Goal: Task Accomplishment & Management: Manage account settings

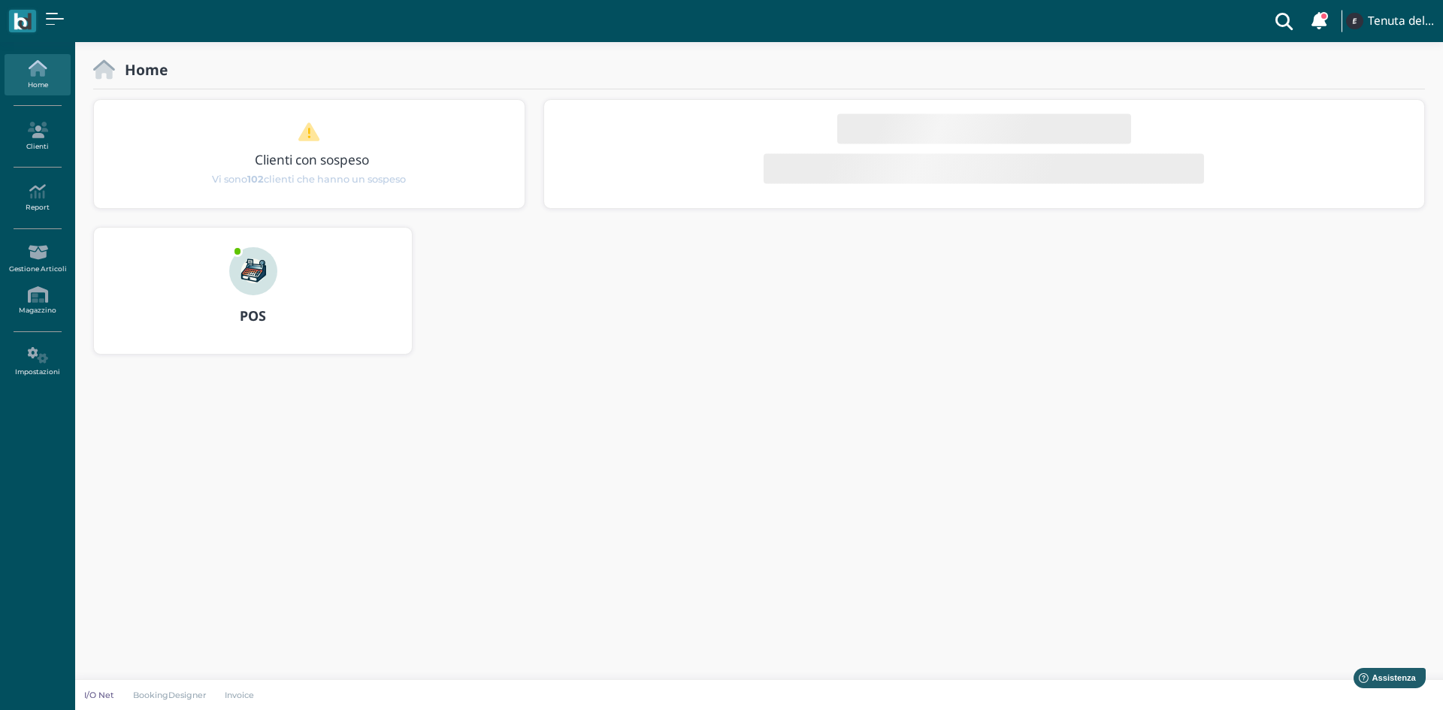
click at [252, 277] on img at bounding box center [253, 271] width 48 height 48
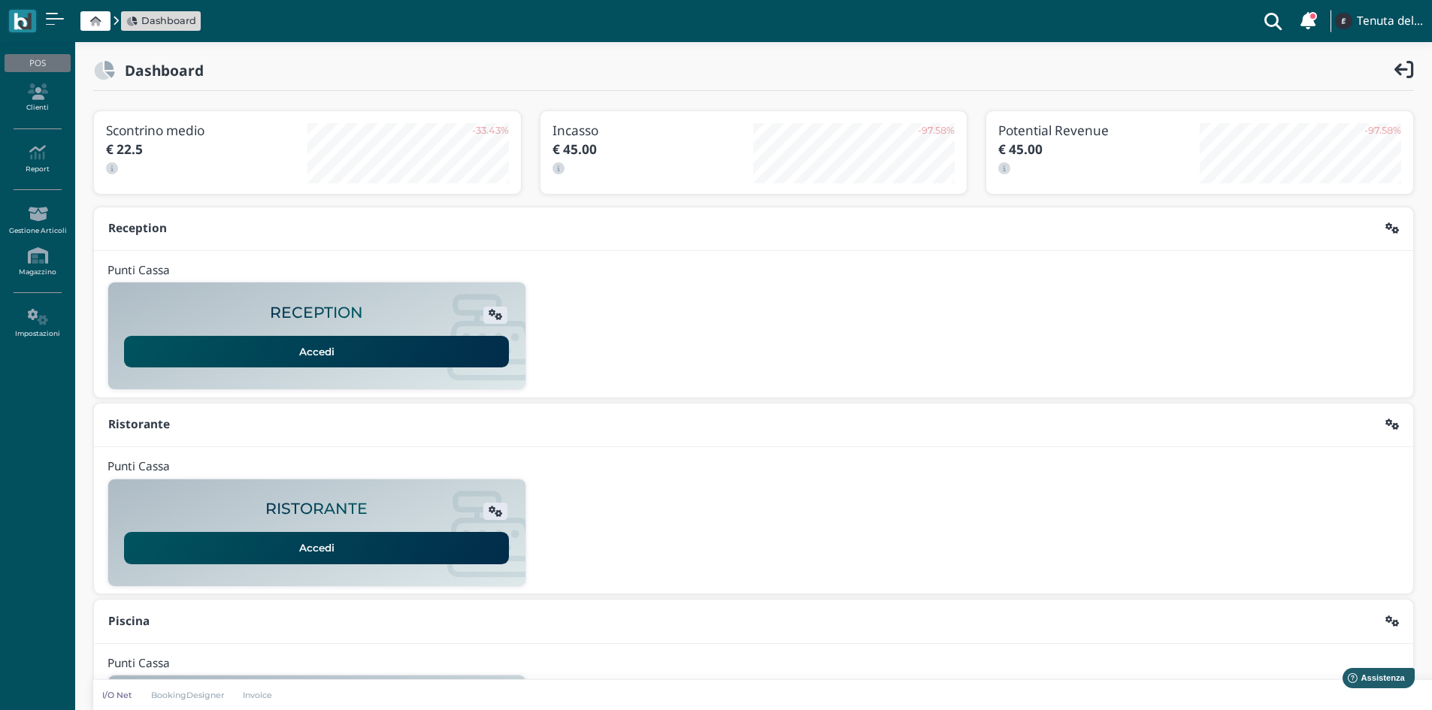
scroll to position [123, 0]
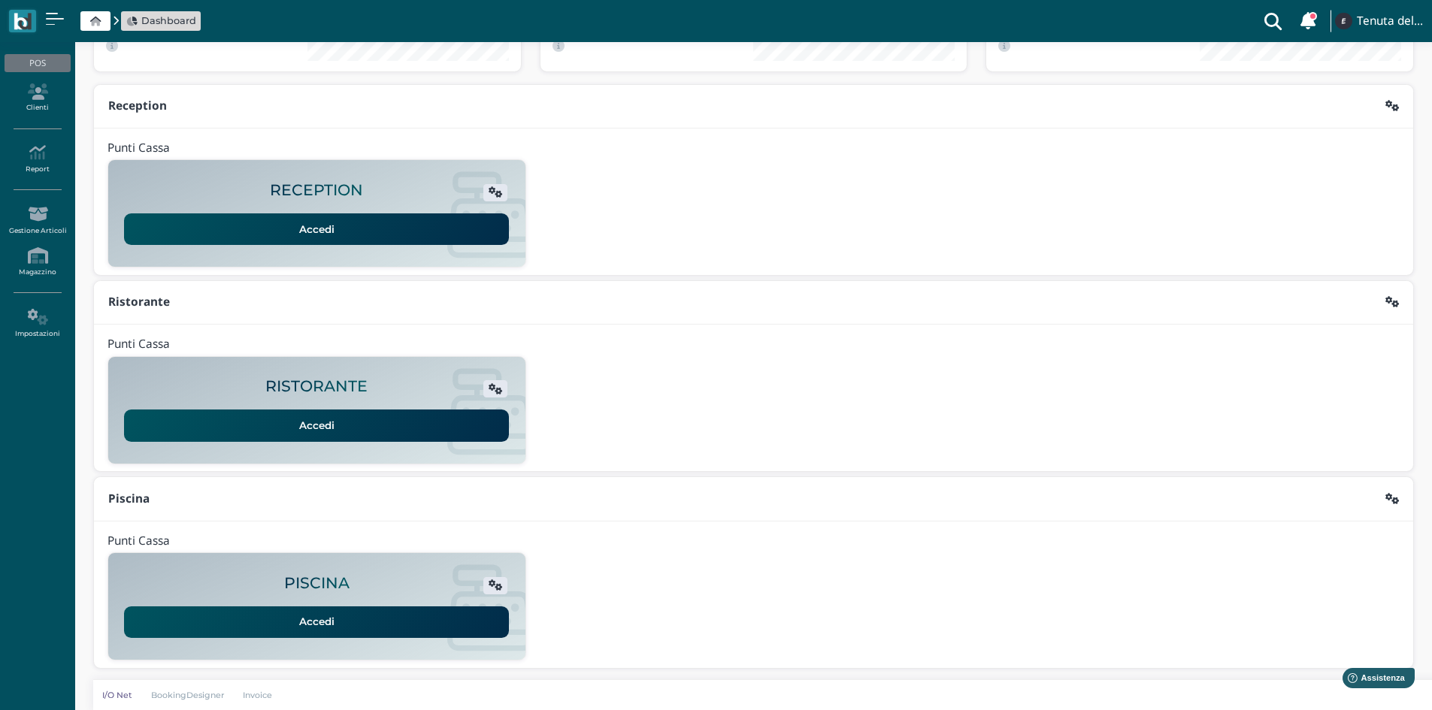
click at [380, 617] on link "Accedi" at bounding box center [316, 623] width 385 height 32
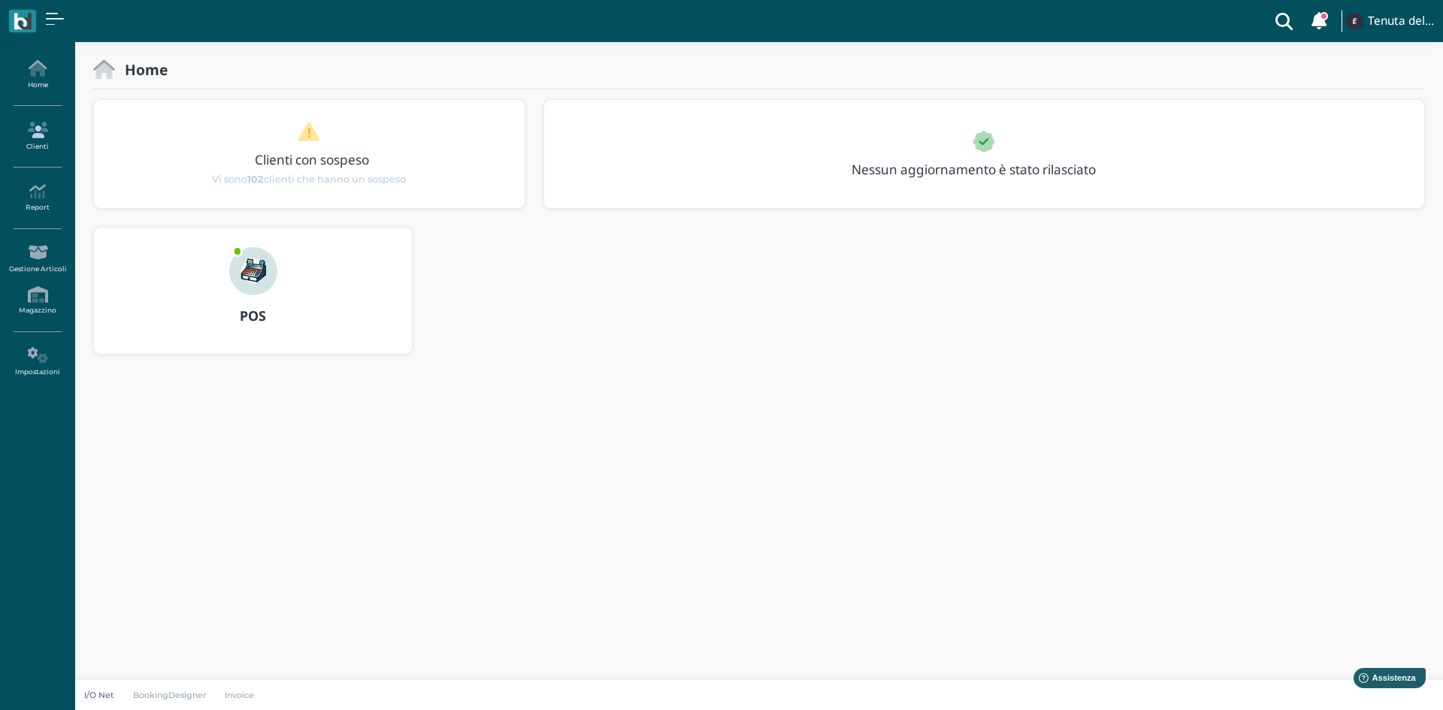
click at [42, 151] on link "Clienti" at bounding box center [37, 136] width 65 height 41
